Goal: Information Seeking & Learning: Learn about a topic

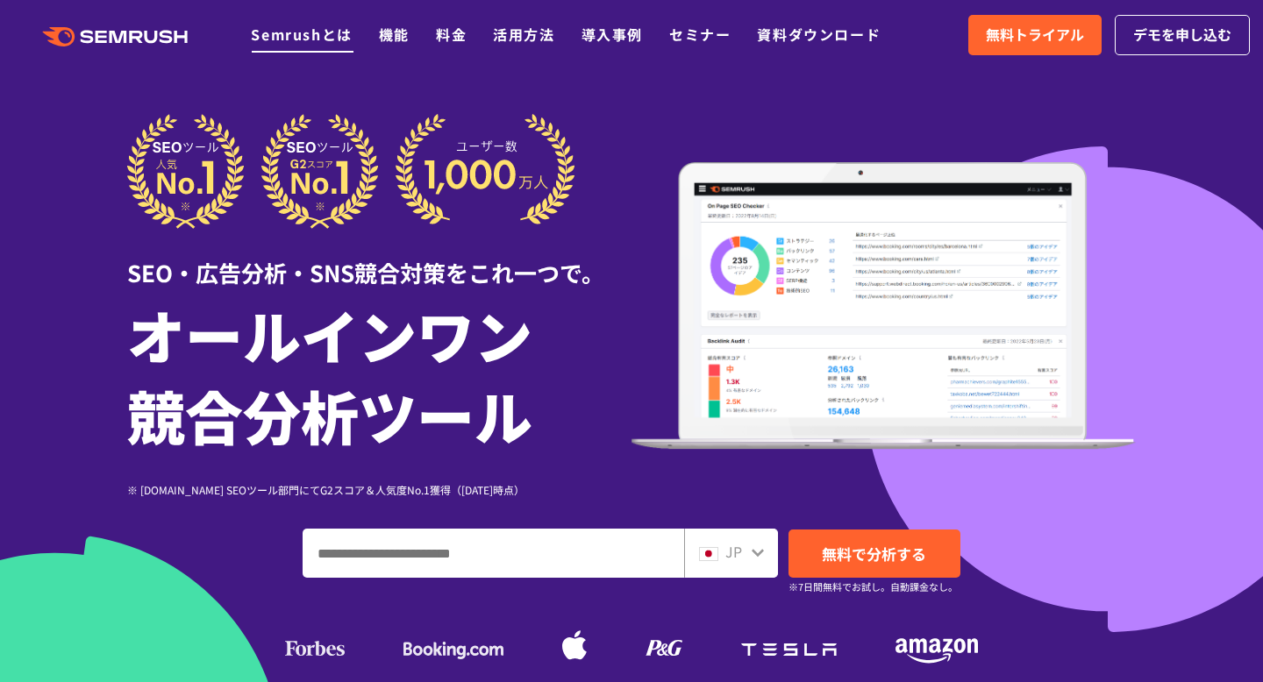
click at [318, 35] on link "Semrushとは" at bounding box center [301, 34] width 101 height 21
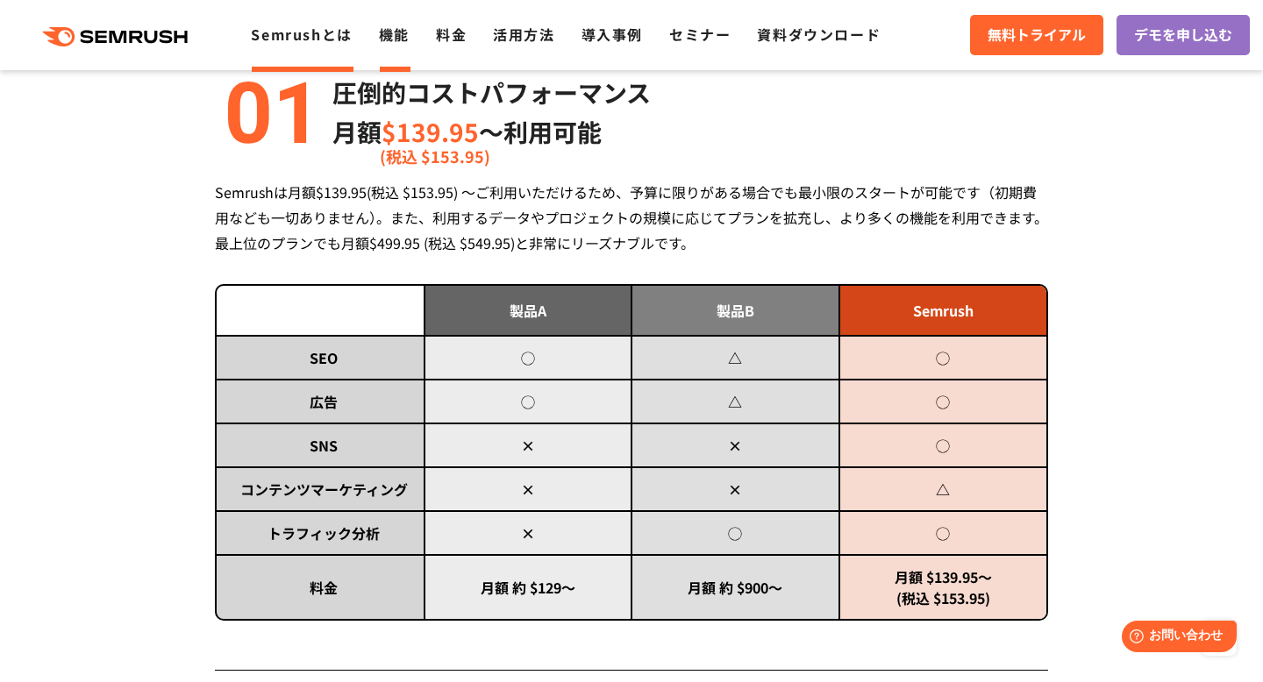
click at [395, 32] on link "機能" at bounding box center [394, 34] width 31 height 21
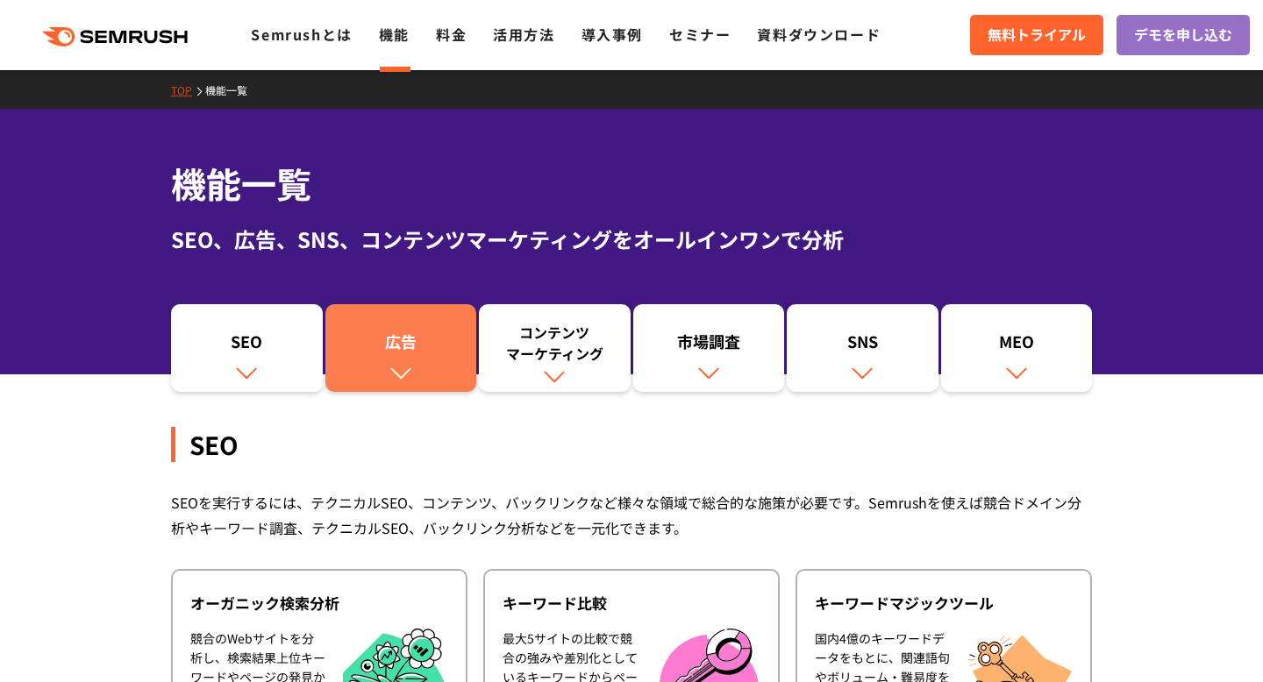
click at [410, 354] on div "広告" at bounding box center [401, 346] width 134 height 30
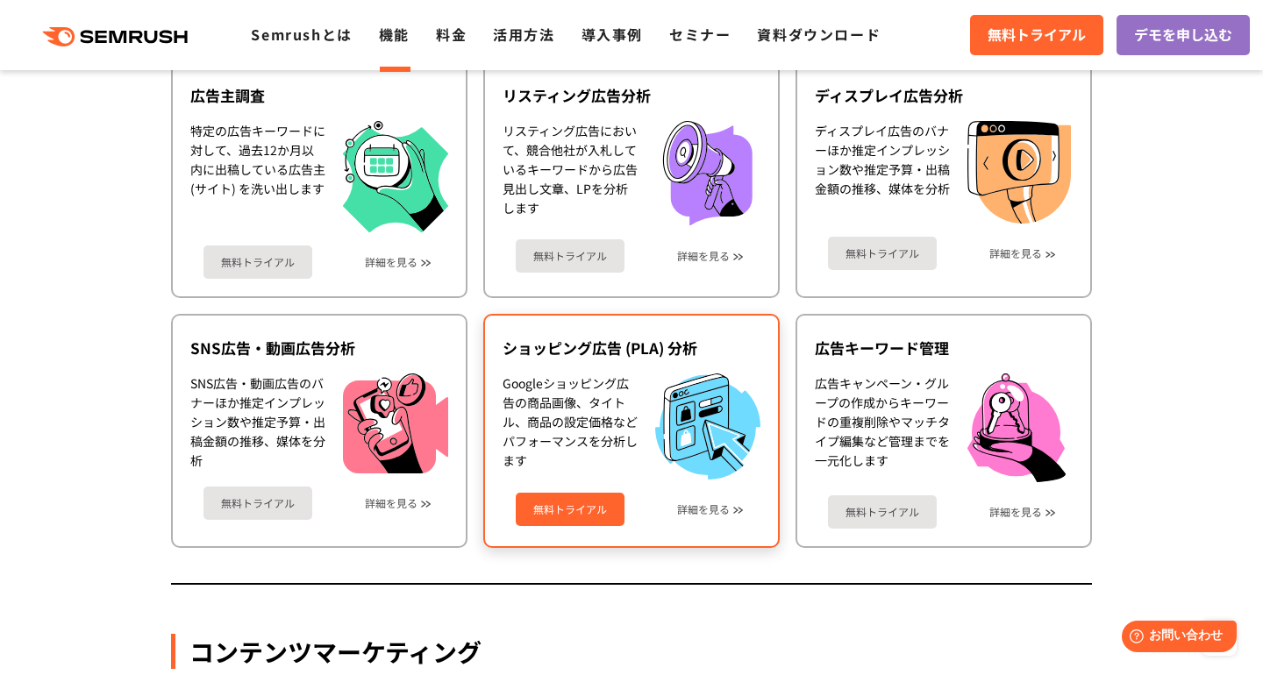
scroll to position [1701, 0]
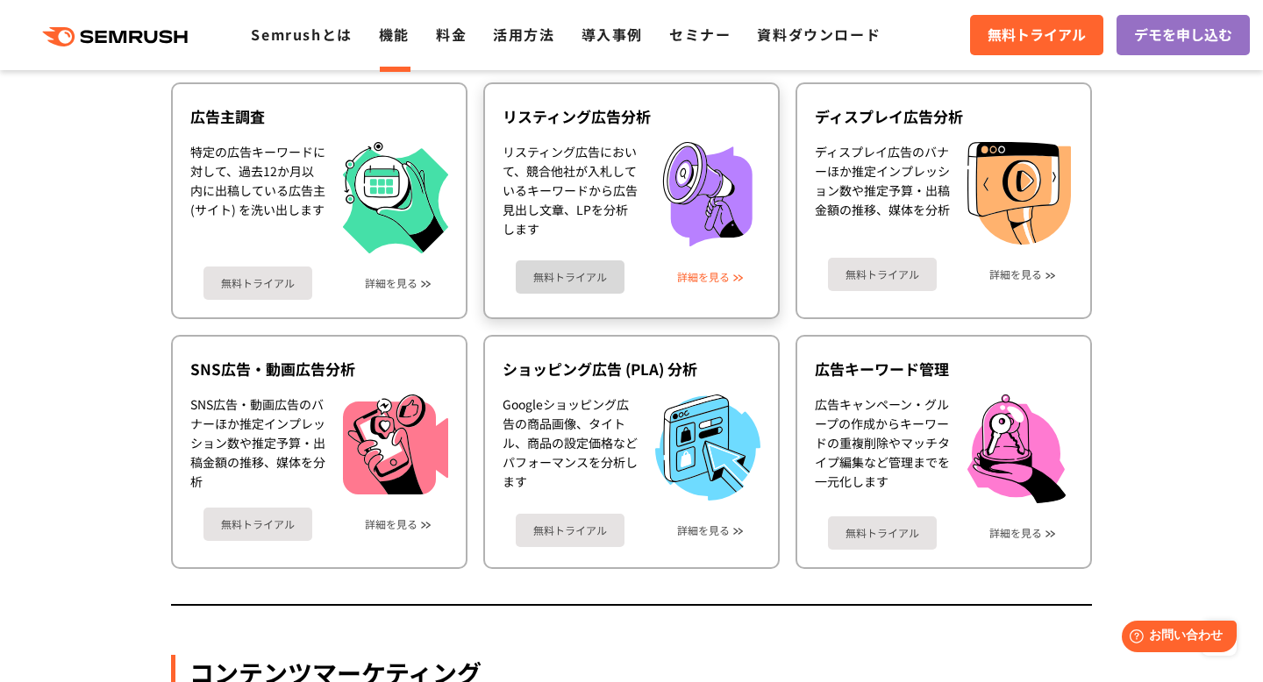
click at [701, 277] on link "詳細を見る" at bounding box center [703, 277] width 53 height 12
